Goal: Transaction & Acquisition: Purchase product/service

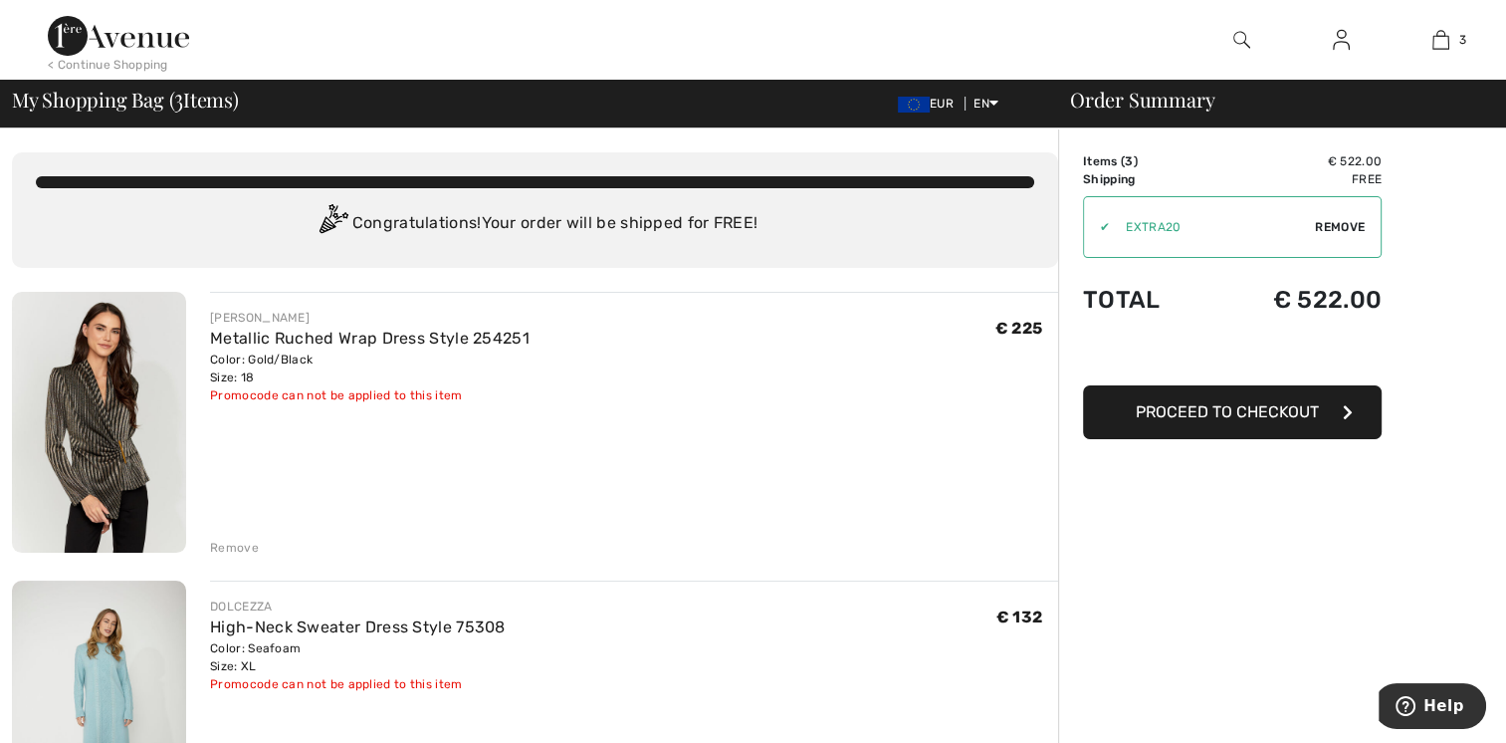
click at [115, 411] on img at bounding box center [99, 422] width 174 height 261
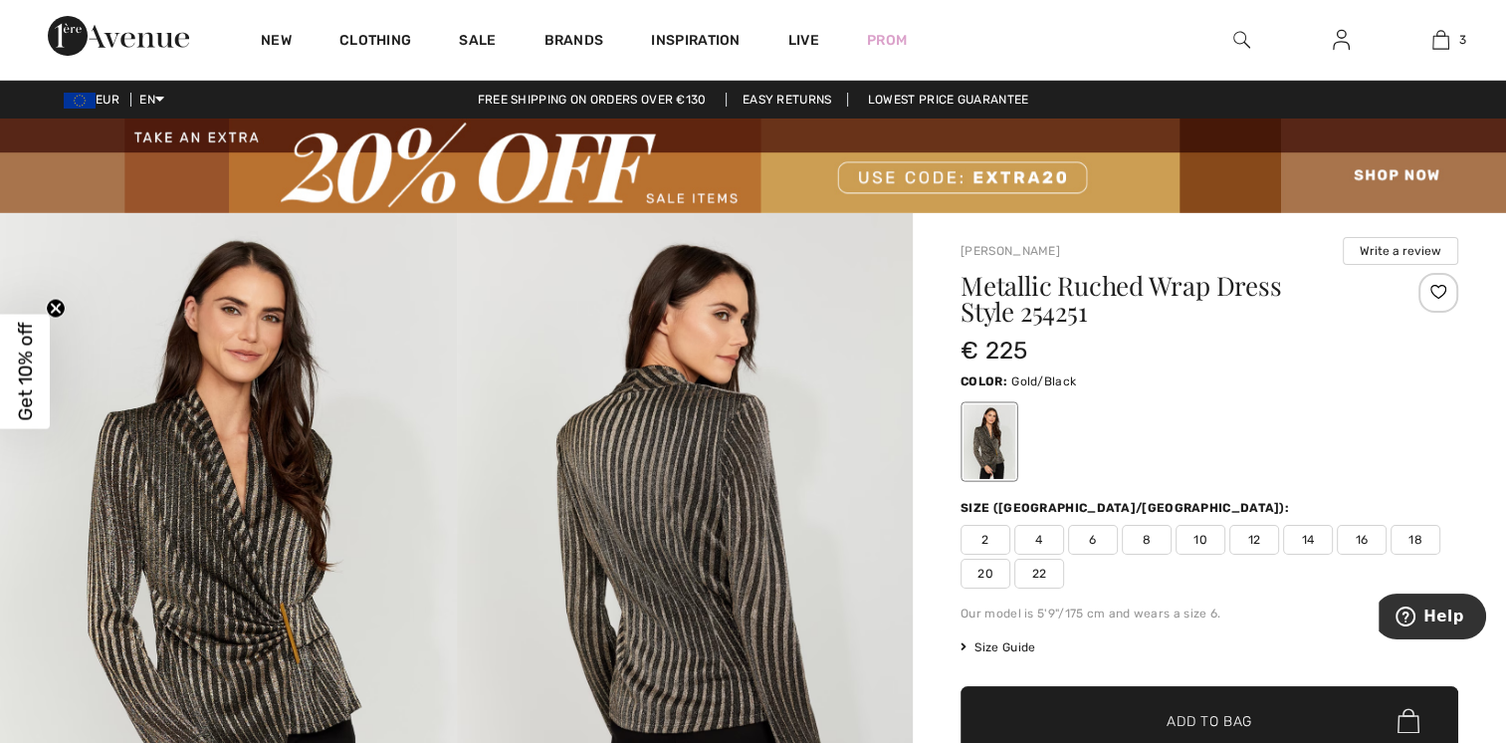
click at [230, 484] on img at bounding box center [228, 555] width 457 height 684
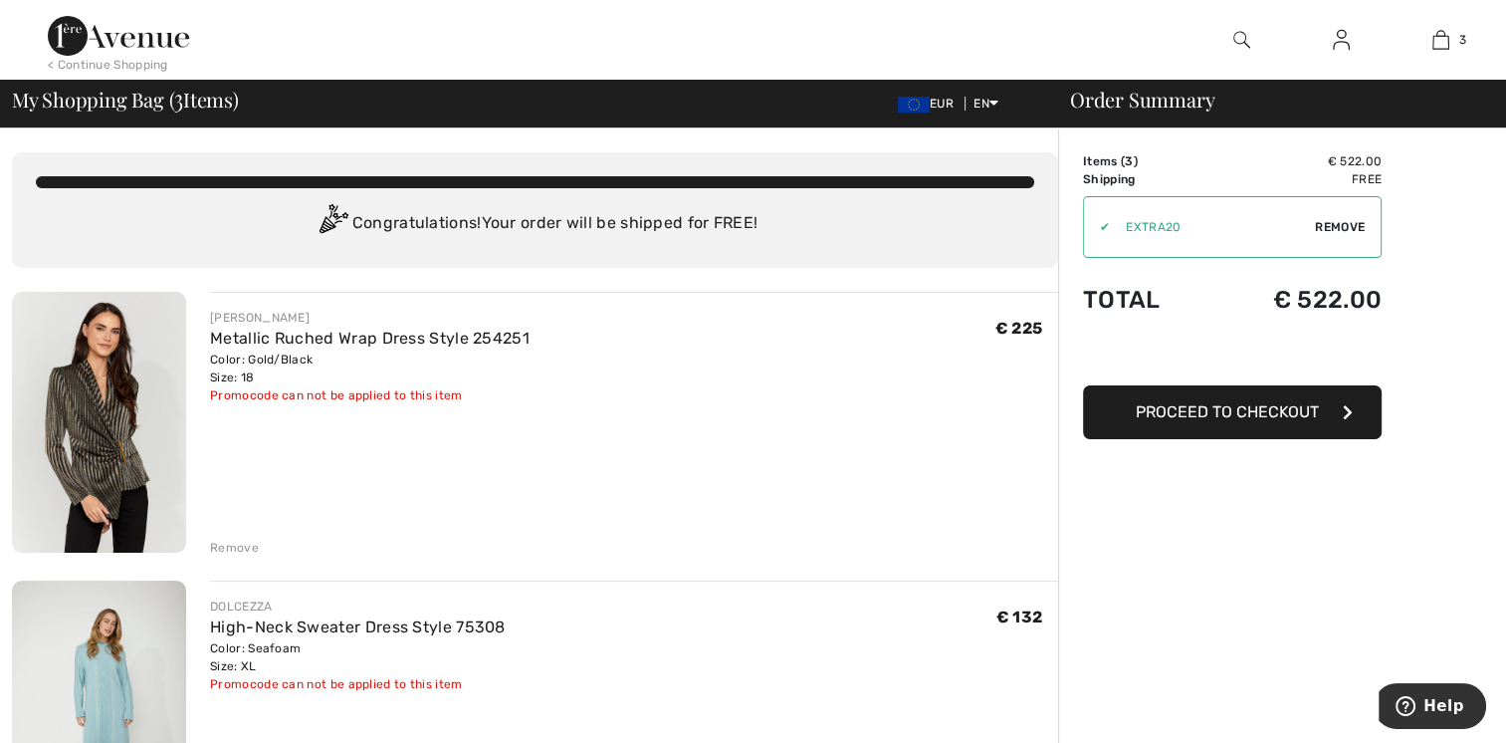
click at [100, 443] on img at bounding box center [99, 422] width 174 height 261
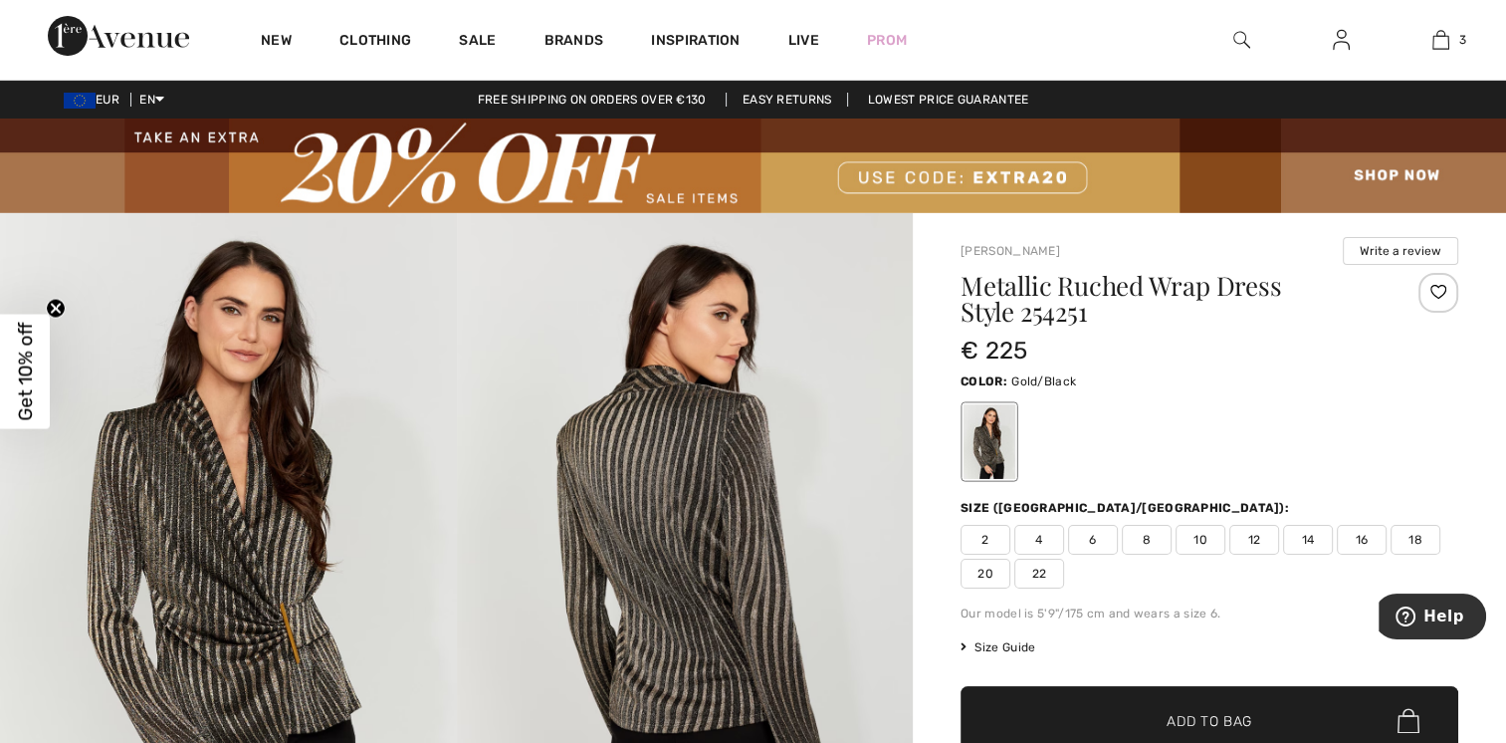
click at [199, 542] on img at bounding box center [228, 555] width 457 height 684
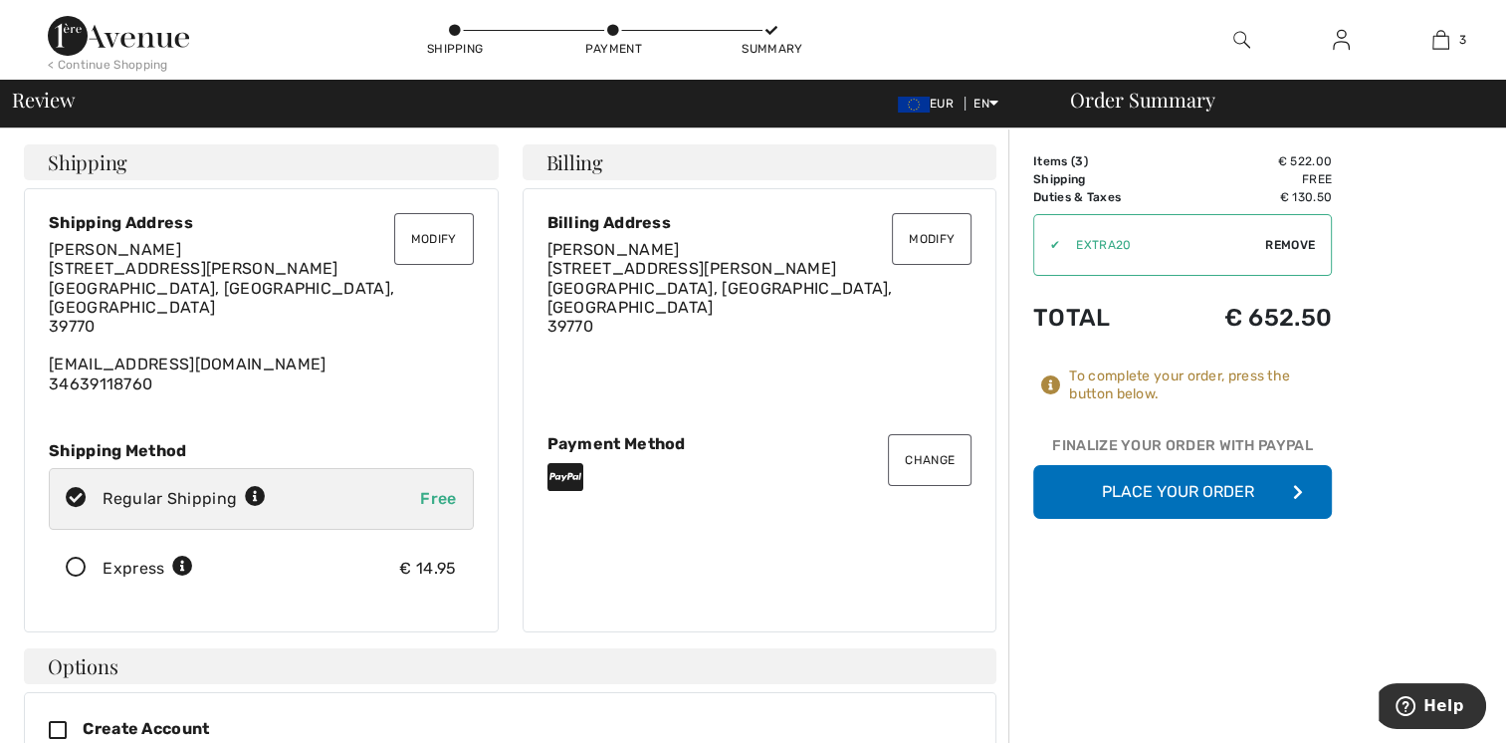
click at [1115, 494] on button "Place Your Order" at bounding box center [1182, 492] width 299 height 54
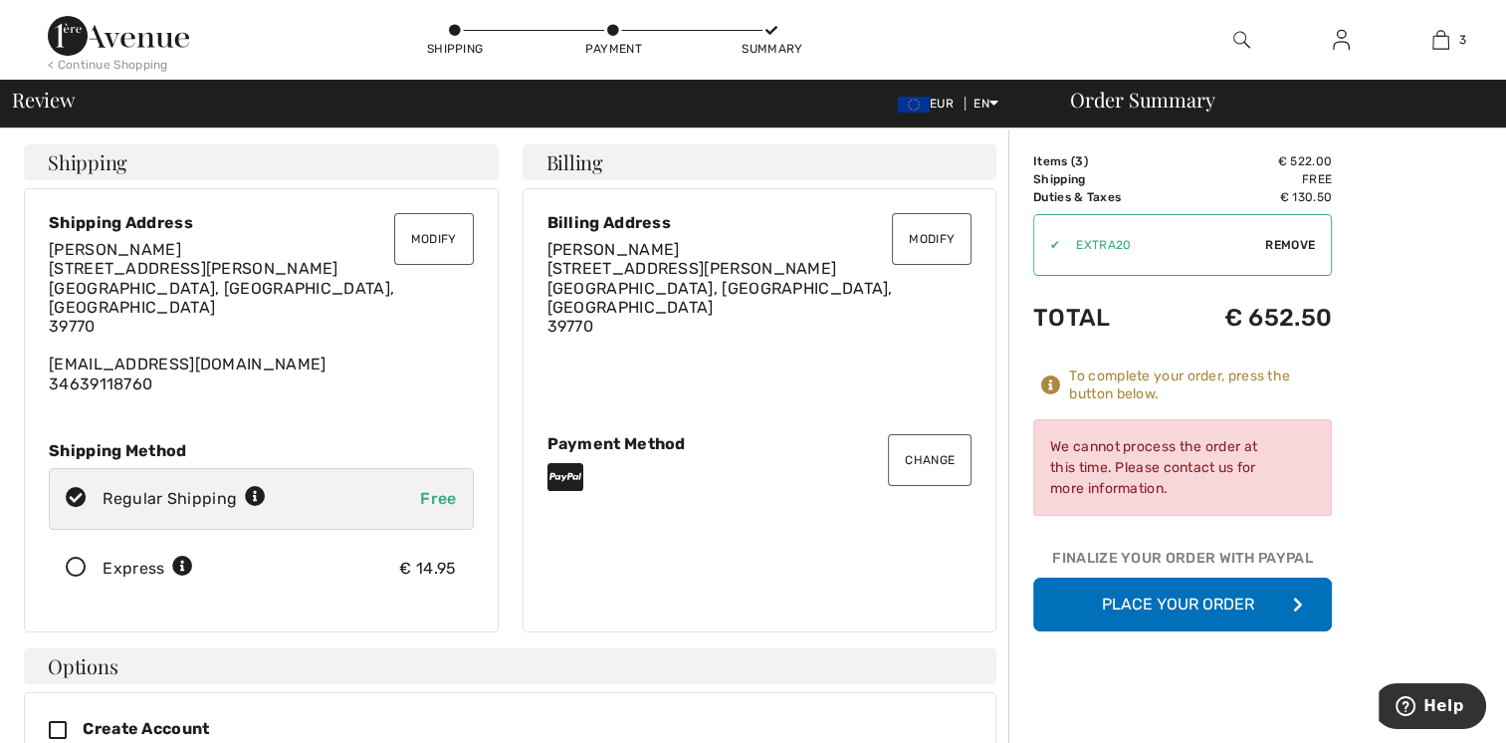
click at [1147, 598] on button "Place Your Order" at bounding box center [1182, 604] width 299 height 54
click at [871, 529] on div "Modify Billing Address Marta Casal Garmendia C/Garelly De La Cámara 12-14 Bajo …" at bounding box center [760, 410] width 475 height 444
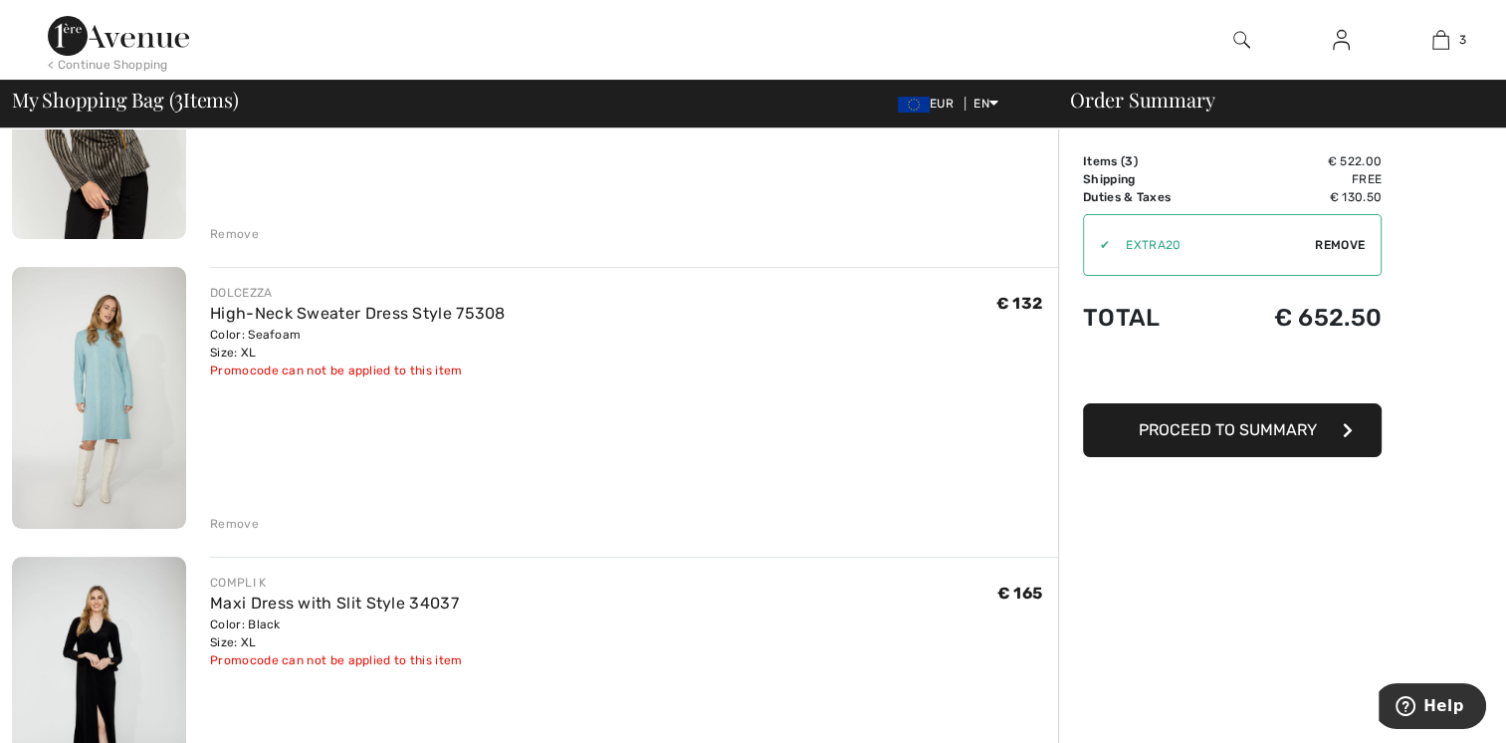
scroll to position [32, 0]
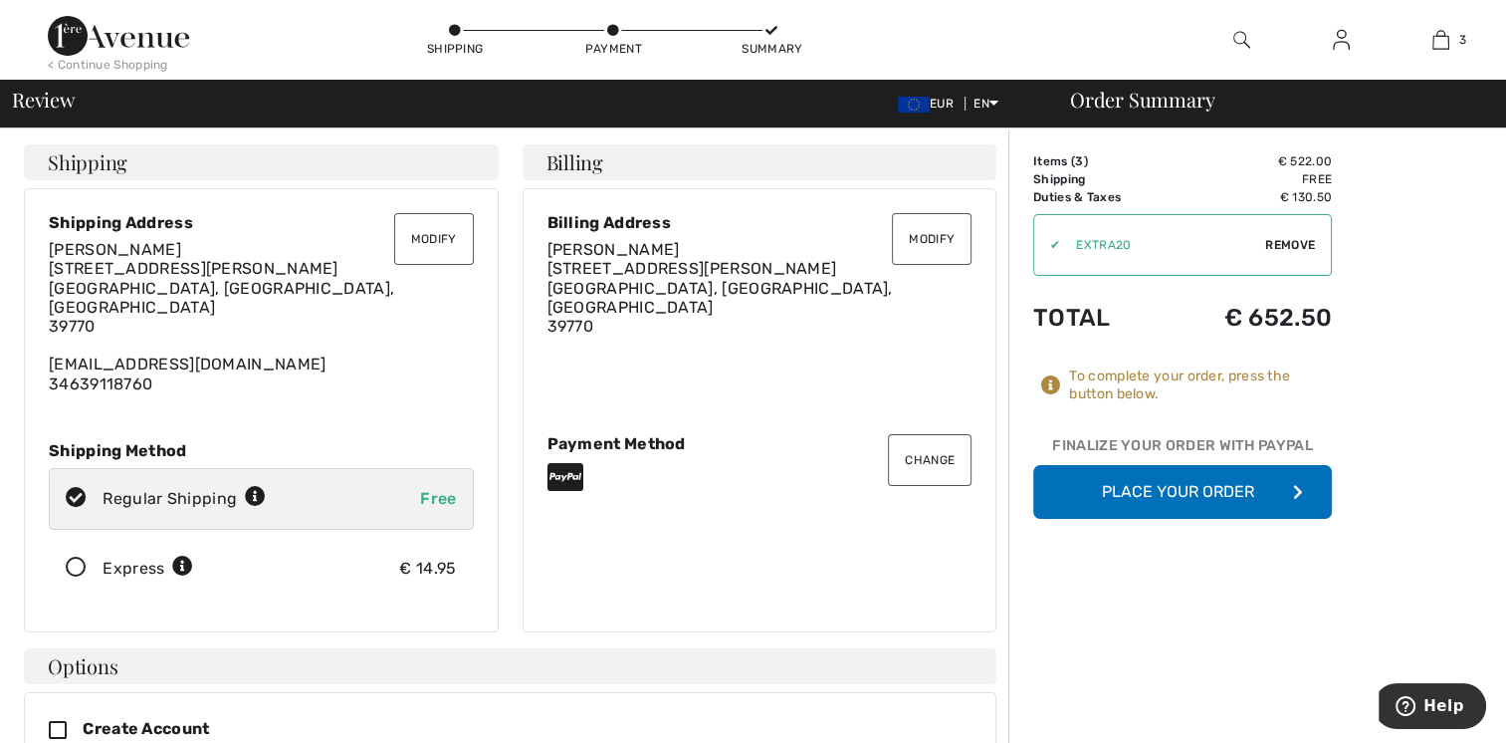
click at [1127, 501] on button "Place Your Order" at bounding box center [1182, 492] width 299 height 54
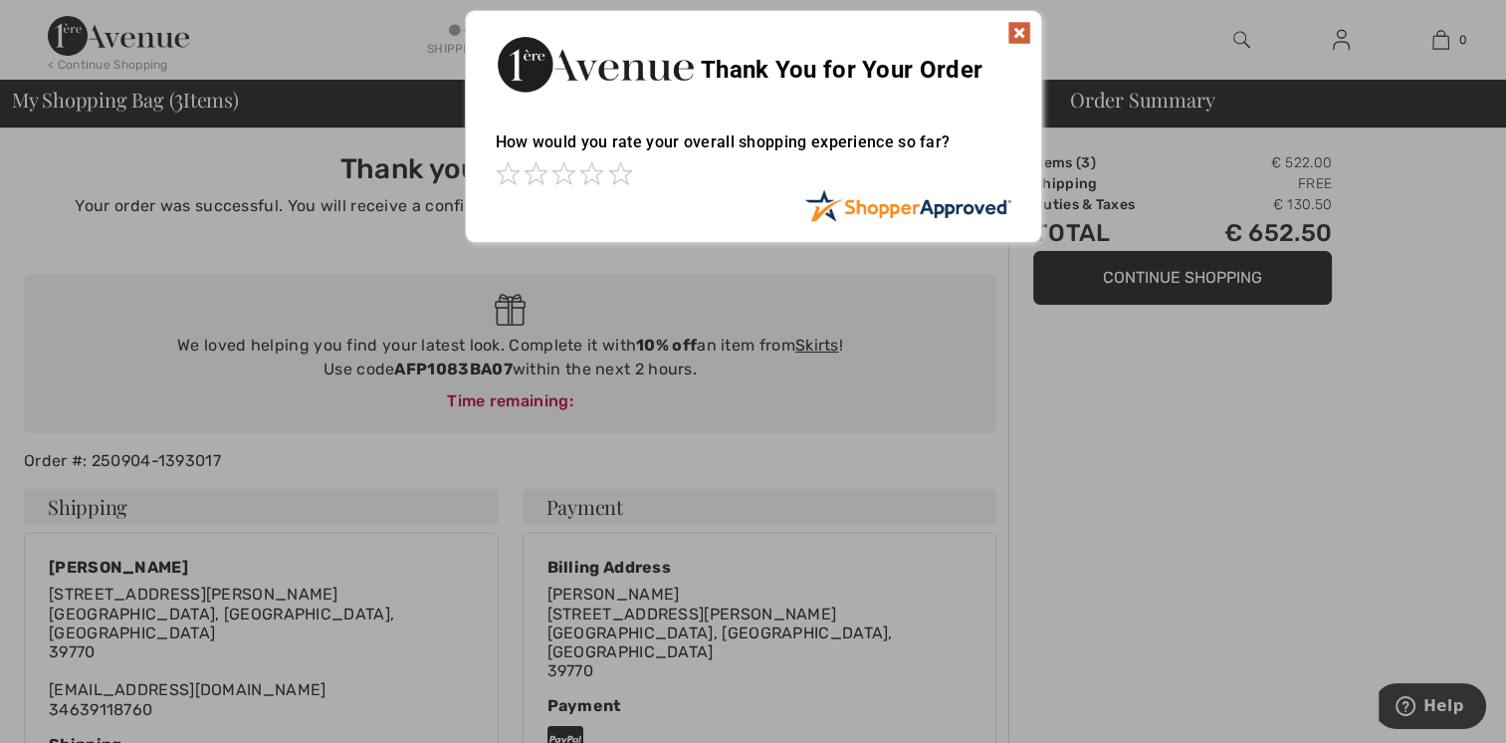
click at [1027, 38] on img at bounding box center [1019, 33] width 24 height 24
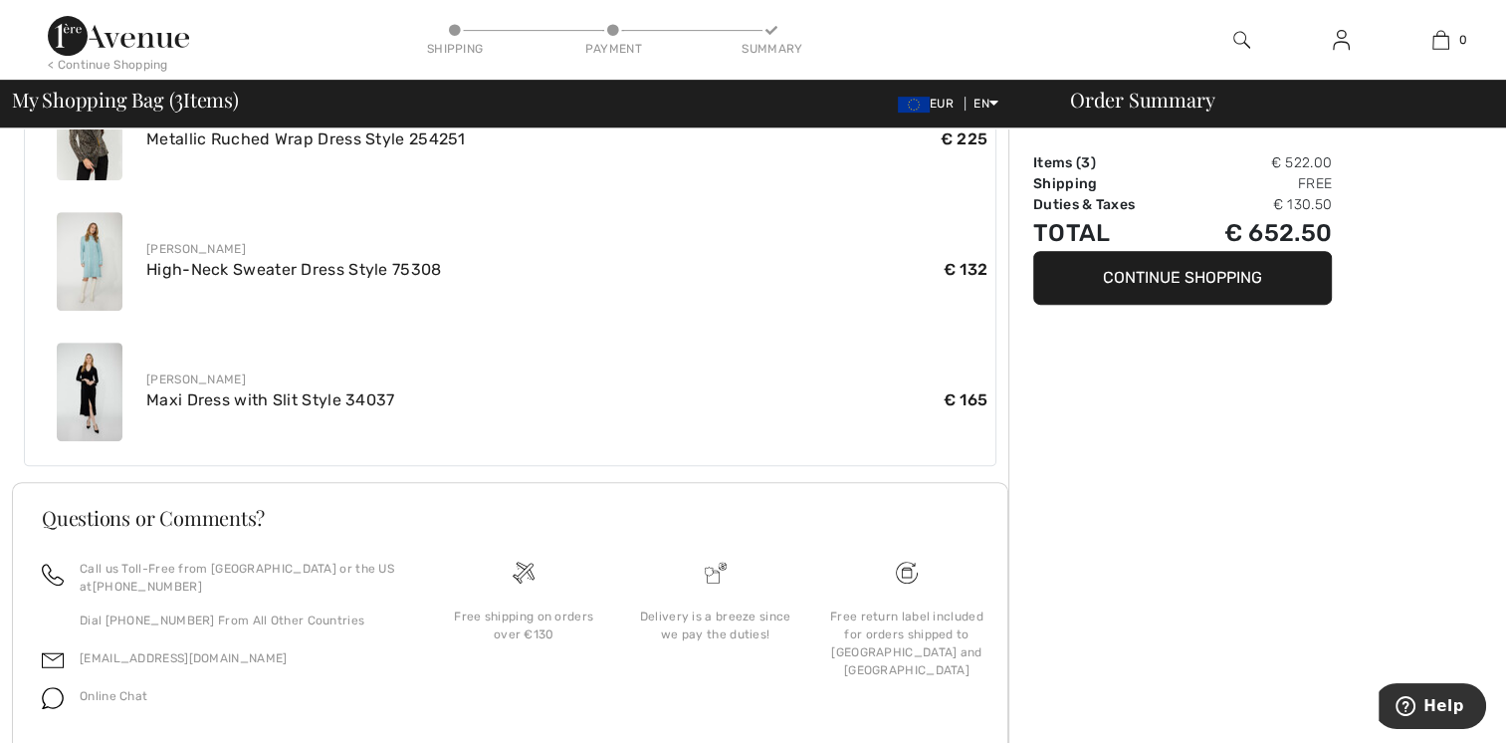
scroll to position [862, 0]
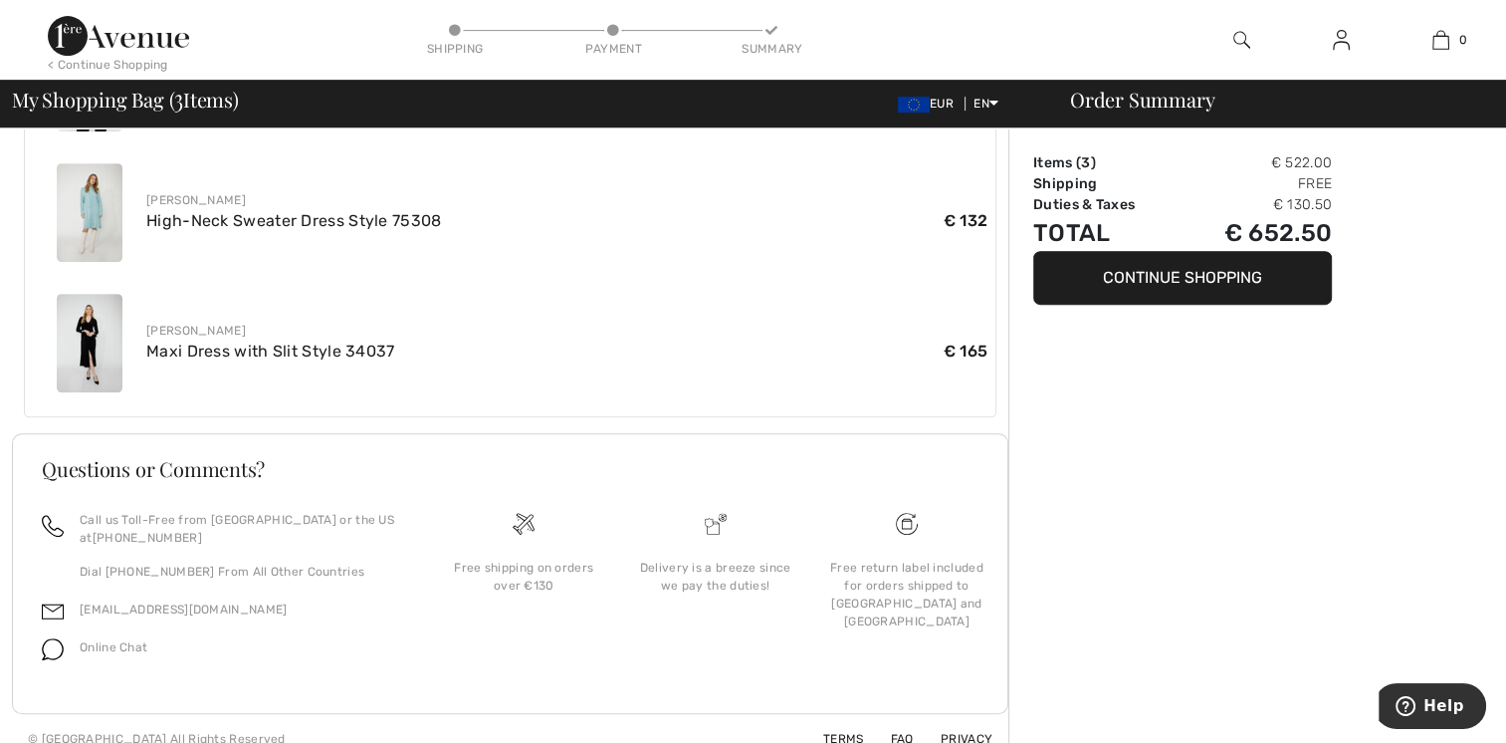
click at [1091, 297] on button "Continue Shopping" at bounding box center [1182, 278] width 299 height 54
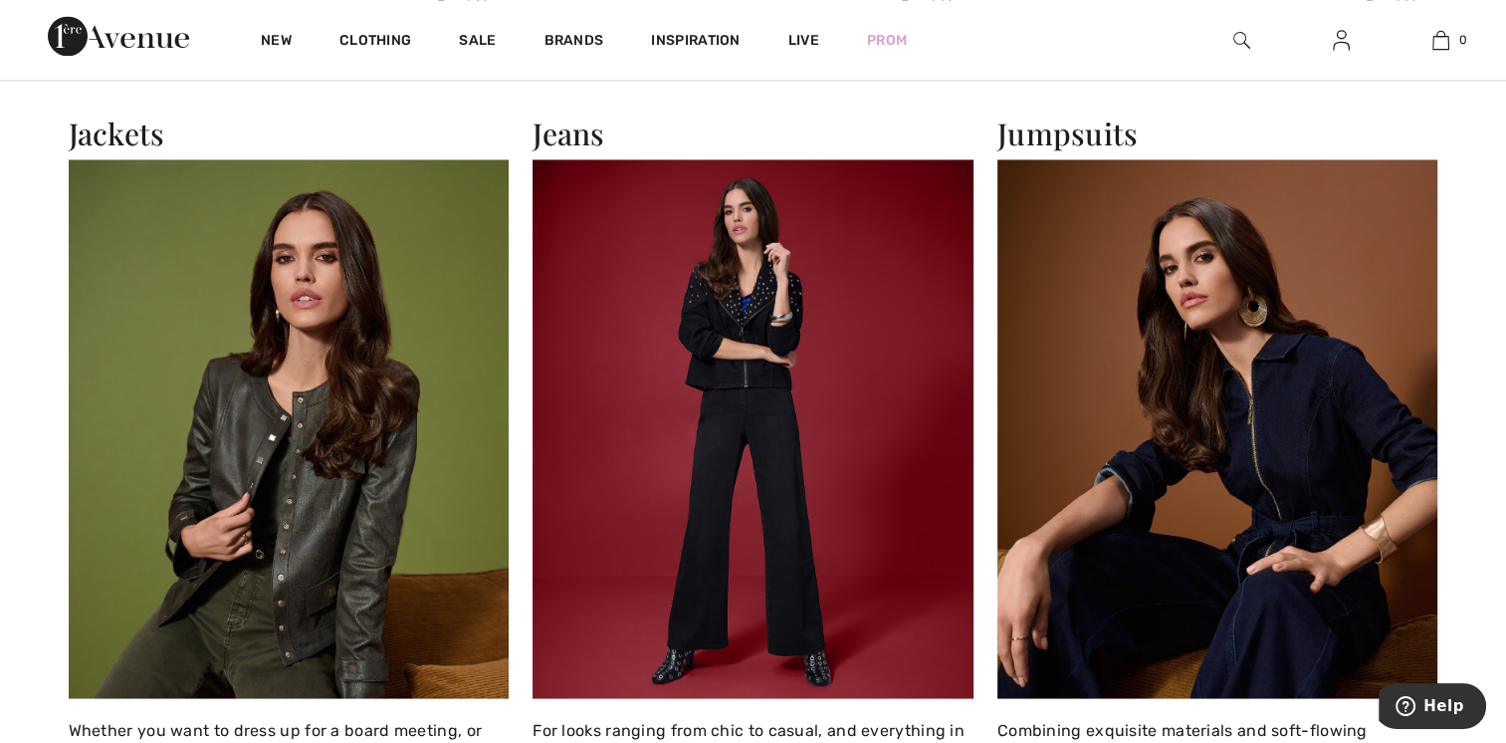
scroll to position [3320, 0]
